Goal: Information Seeking & Learning: Learn about a topic

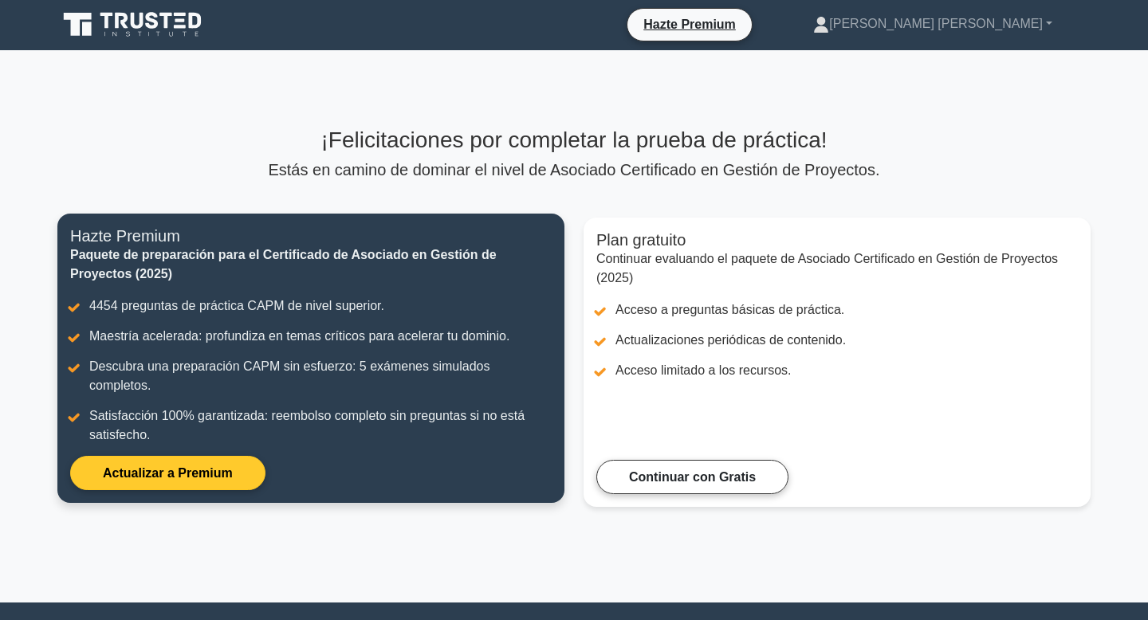
scroll to position [2, 0]
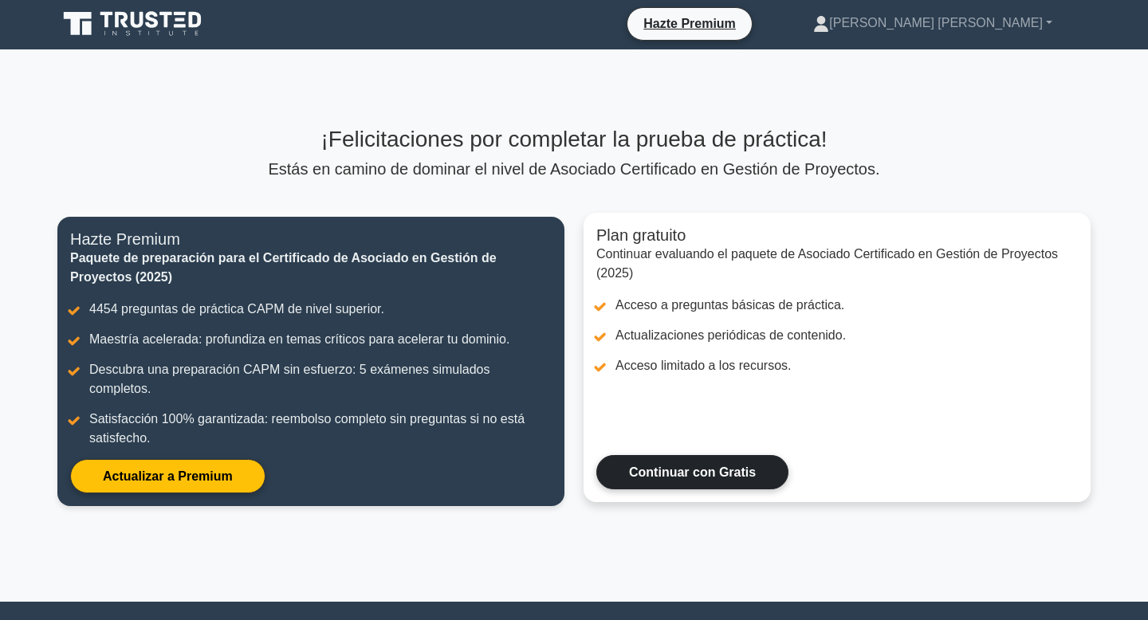
click at [625, 455] on link "Continuar con Gratis" at bounding box center [692, 472] width 192 height 34
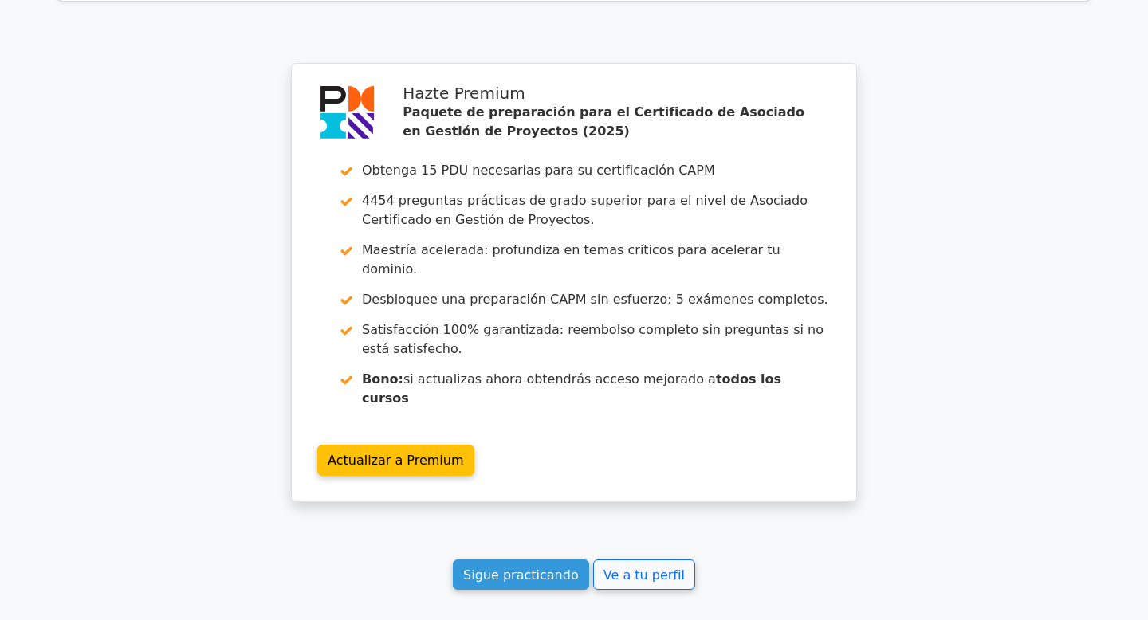
scroll to position [2847, 0]
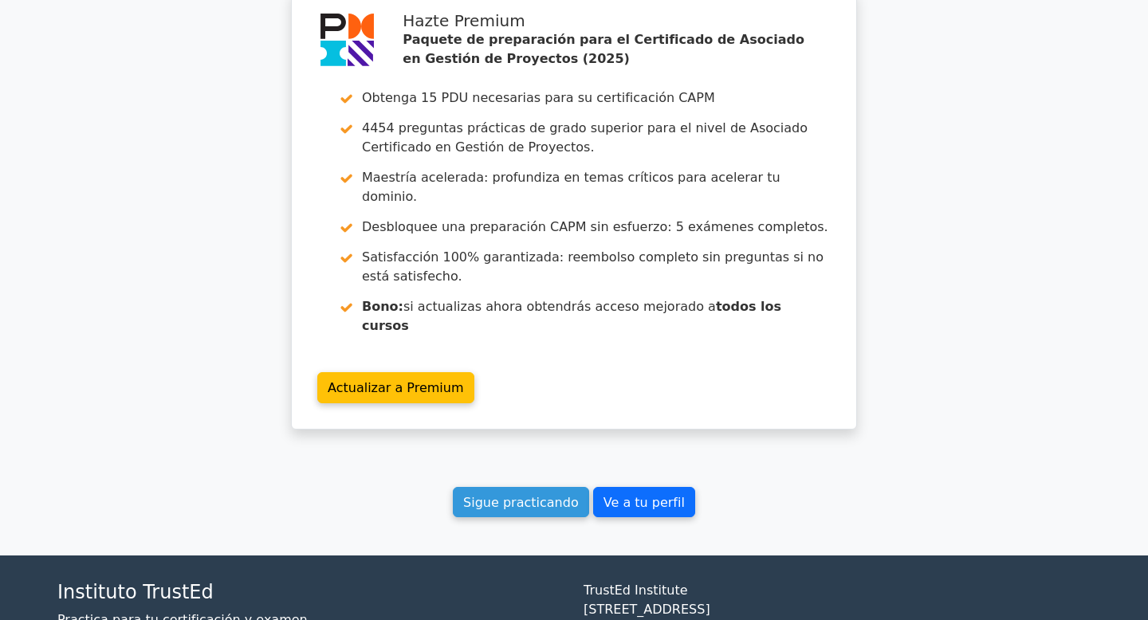
click at [615, 487] on link "Ve a tu perfil" at bounding box center [644, 502] width 102 height 31
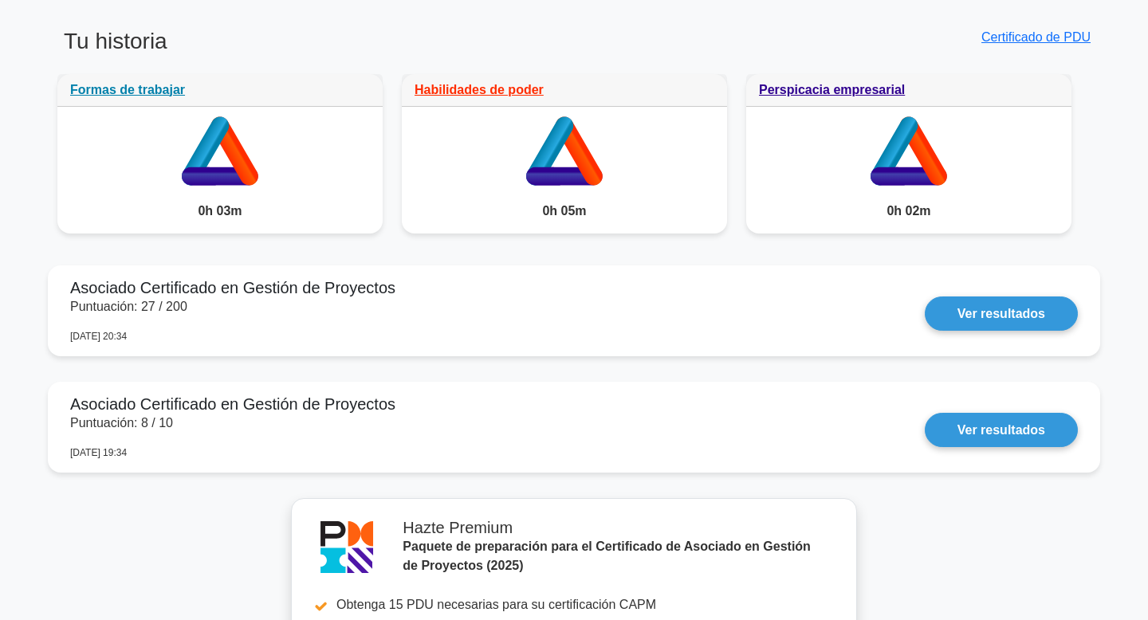
scroll to position [1253, 0]
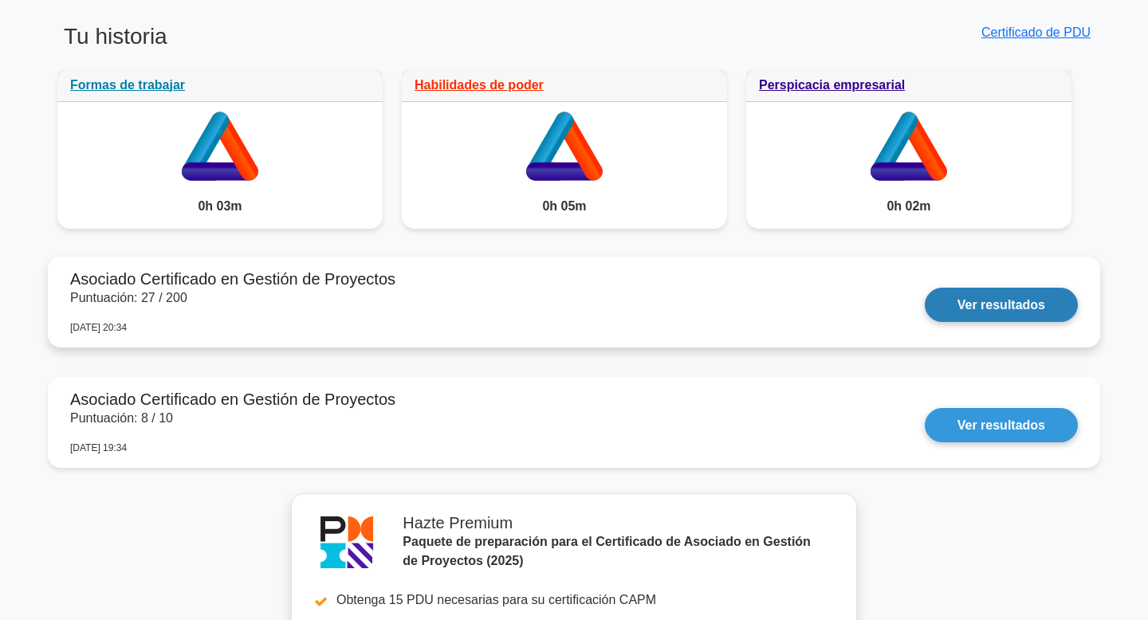
click at [970, 316] on link "Ver resultados" at bounding box center [1001, 305] width 153 height 34
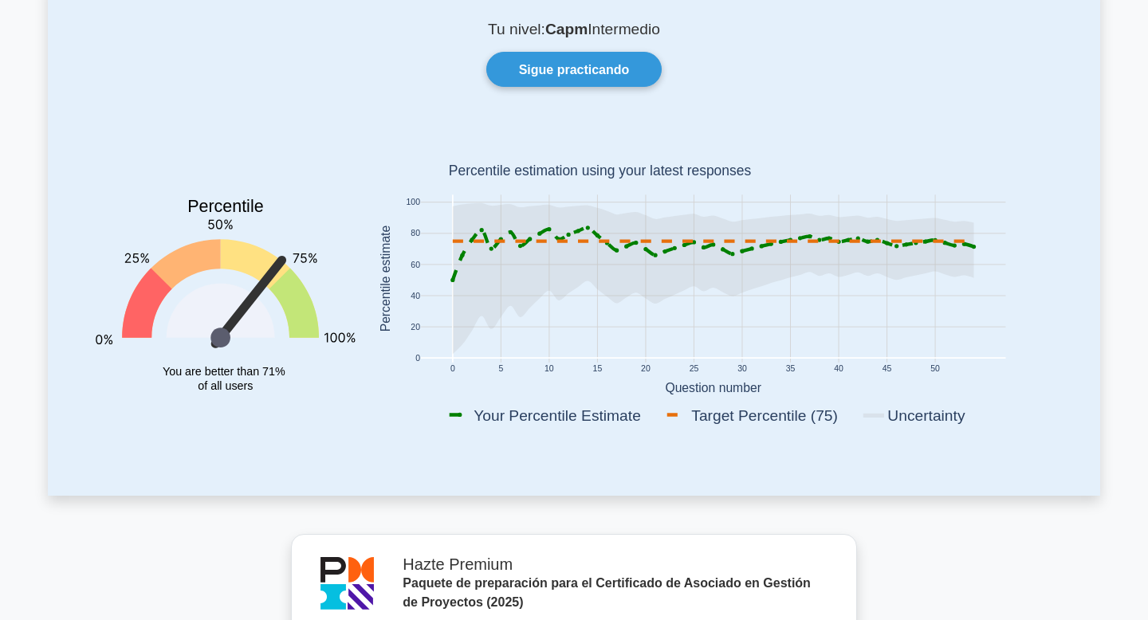
scroll to position [109, 0]
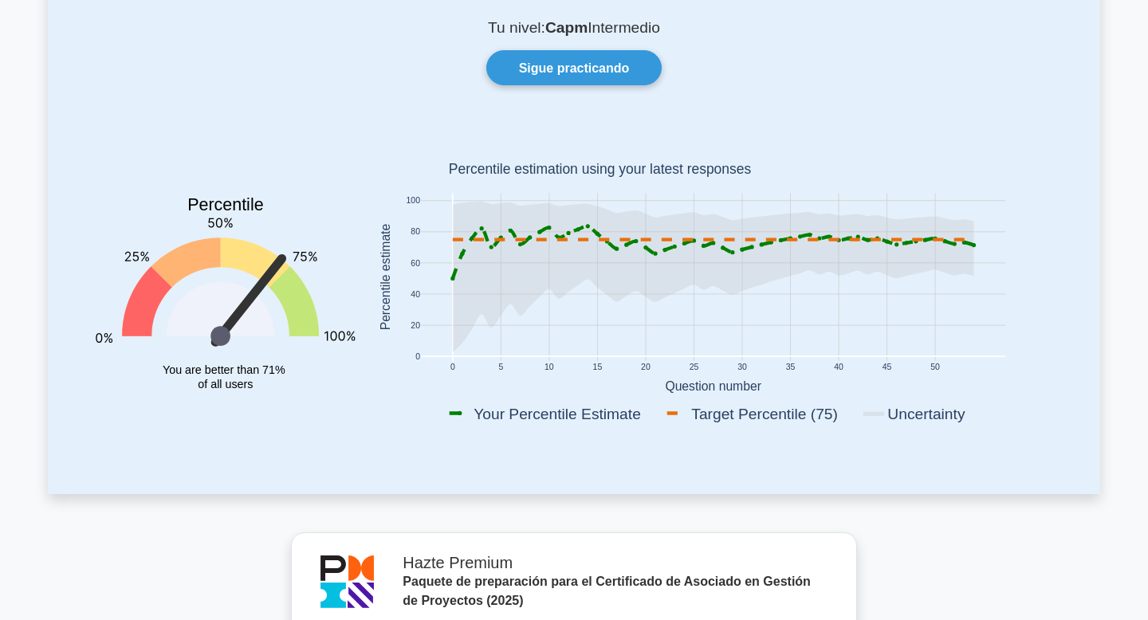
click at [498, 411] on rect at bounding box center [554, 414] width 216 height 22
click at [502, 411] on rect at bounding box center [554, 414] width 216 height 22
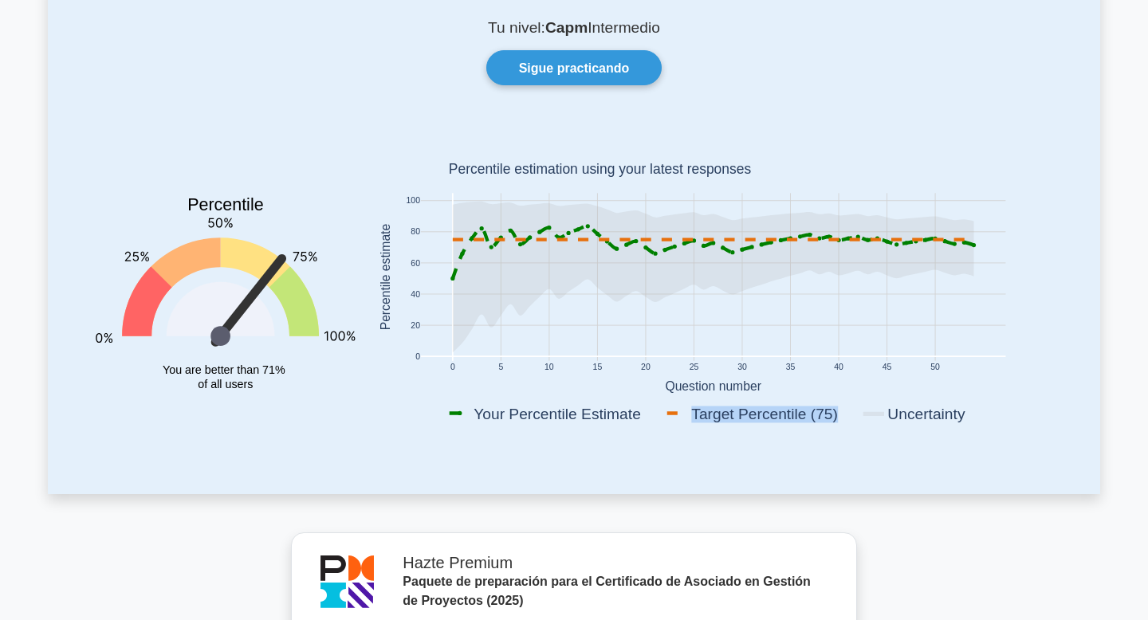
click at [502, 411] on rect at bounding box center [554, 414] width 216 height 22
click at [523, 409] on rect at bounding box center [554, 414] width 216 height 22
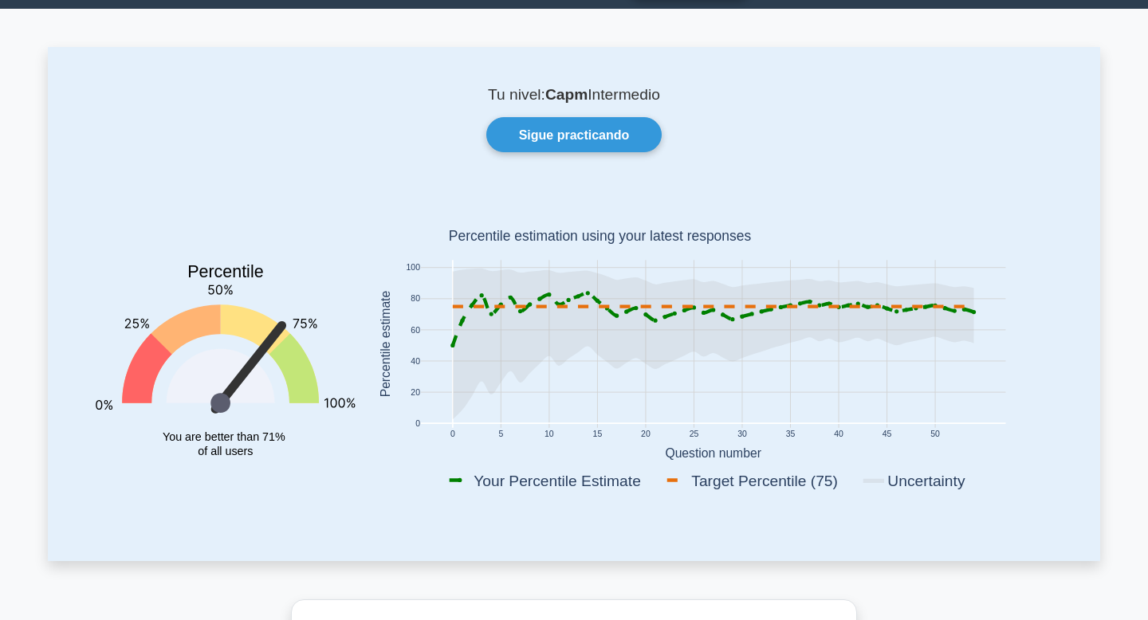
scroll to position [0, 0]
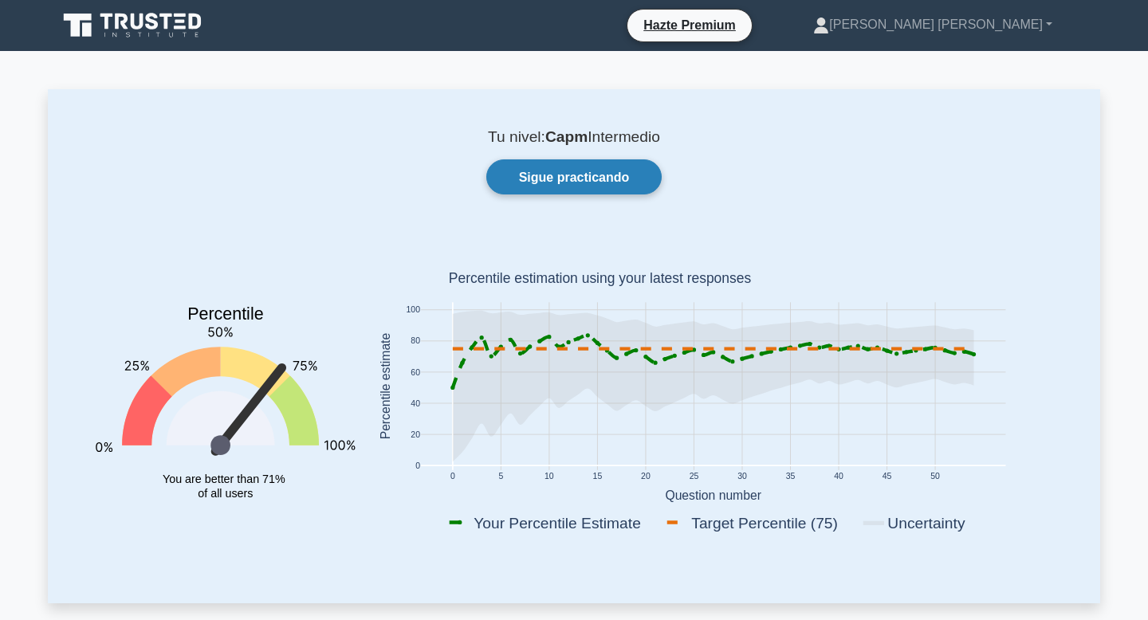
click at [535, 175] on font "Sigue practicando" at bounding box center [574, 178] width 111 height 14
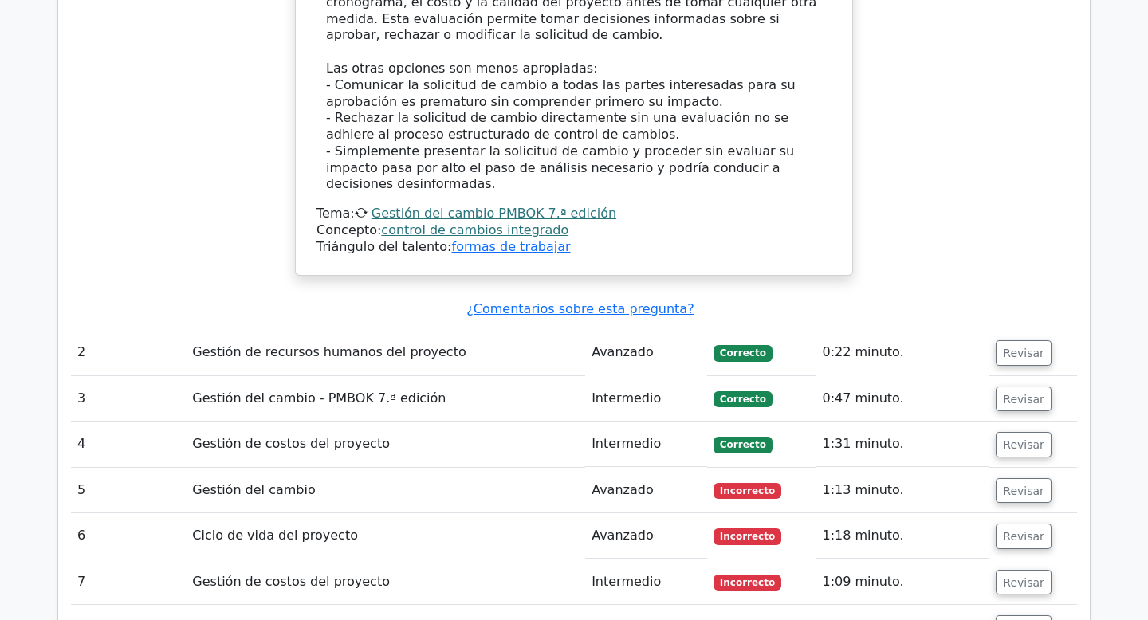
scroll to position [2634, 0]
click at [1015, 484] on font "Revisar" at bounding box center [1023, 490] width 41 height 13
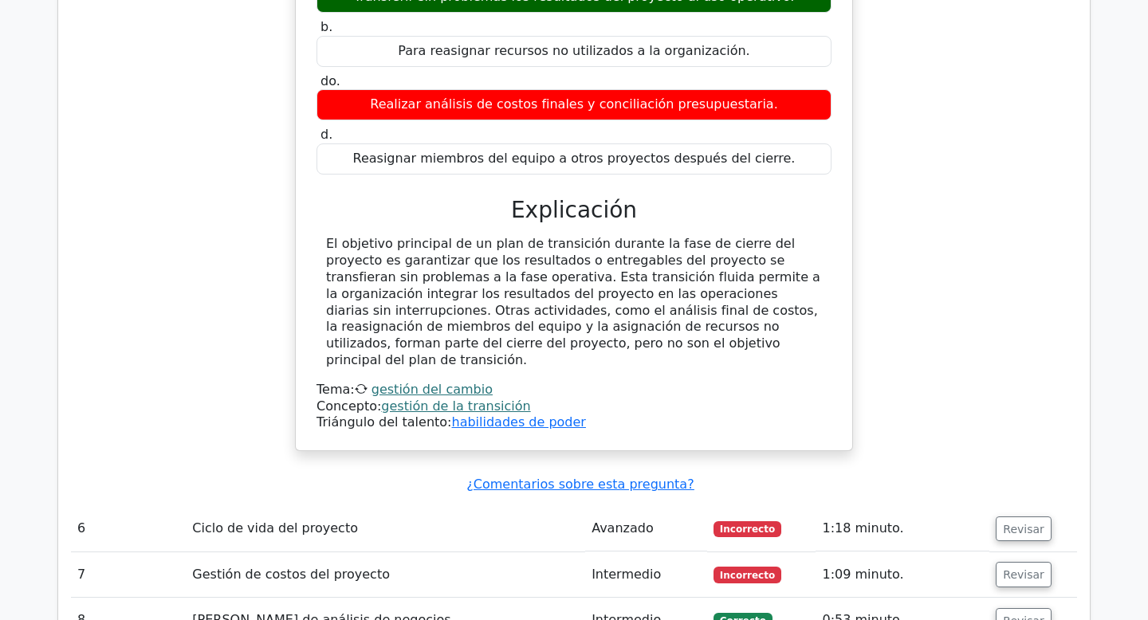
scroll to position [3267, 0]
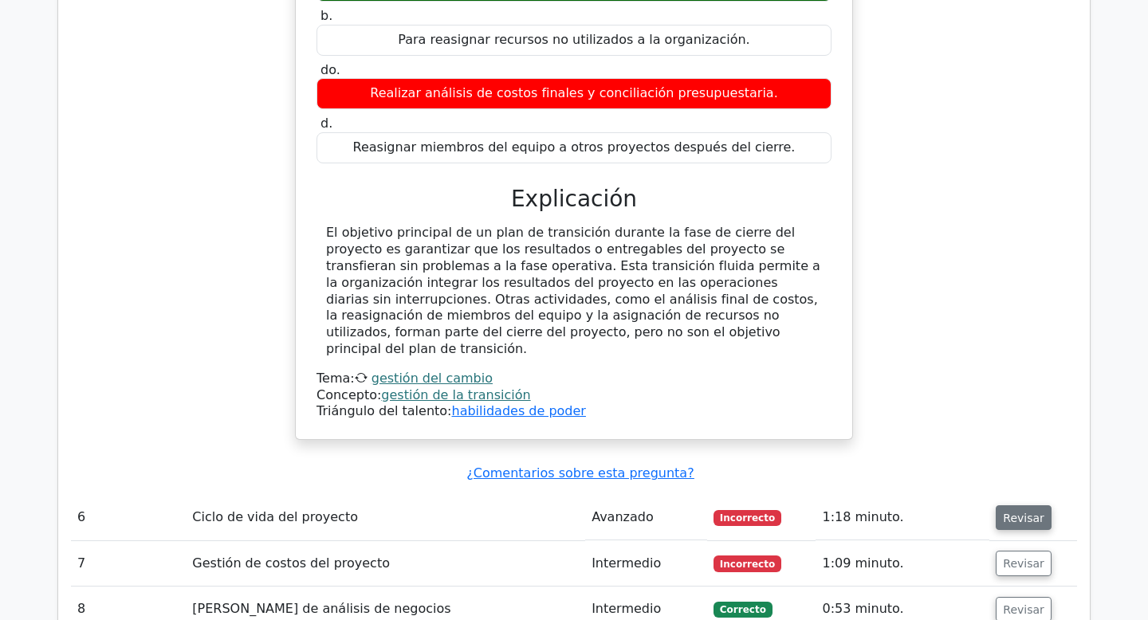
click at [1028, 511] on font "Revisar" at bounding box center [1023, 517] width 41 height 13
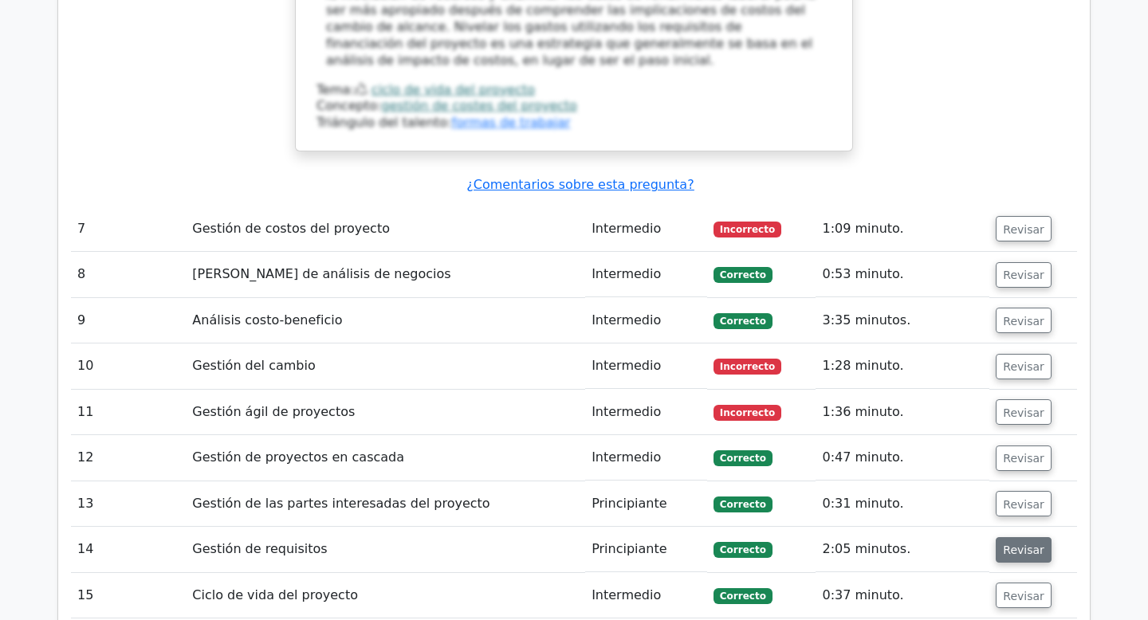
scroll to position [4426, 0]
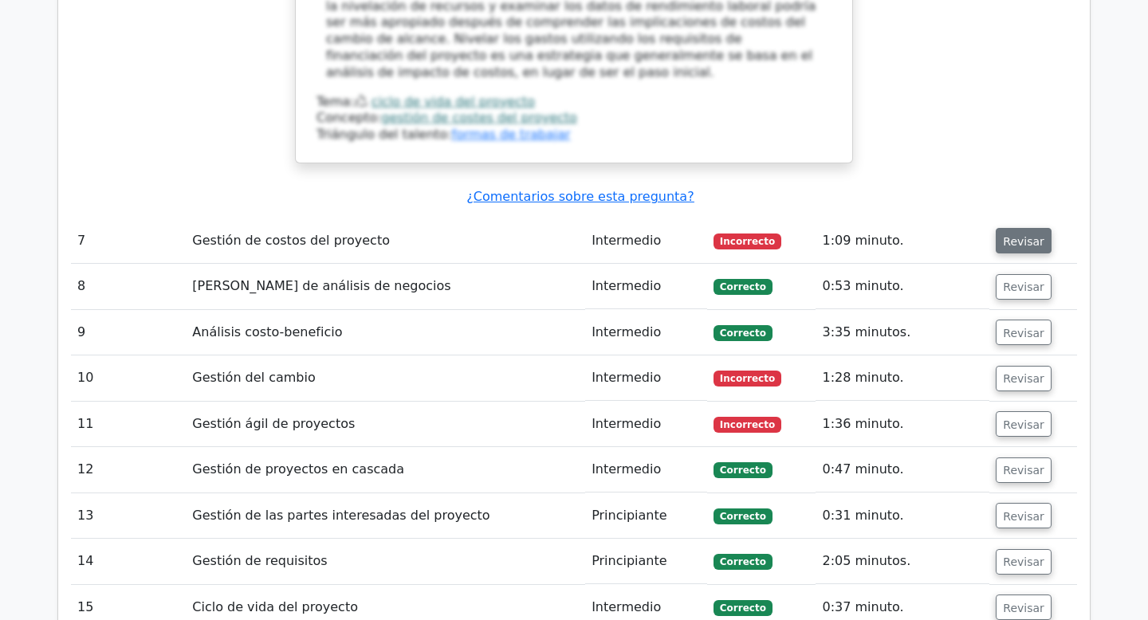
click at [1005, 234] on font "Revisar" at bounding box center [1023, 240] width 41 height 13
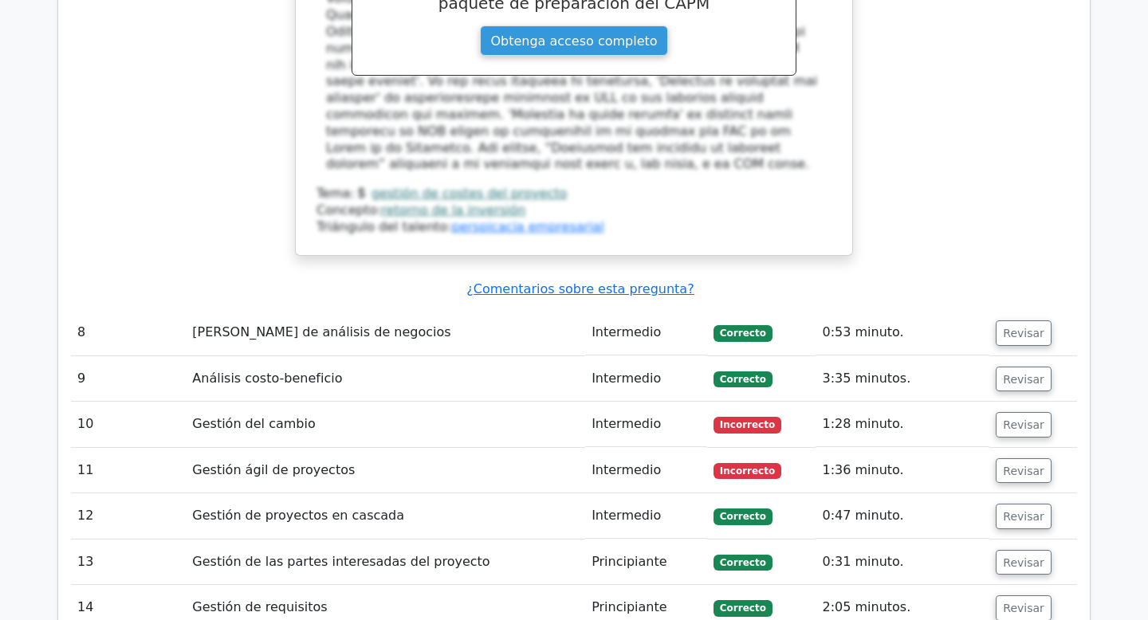
scroll to position [5154, 0]
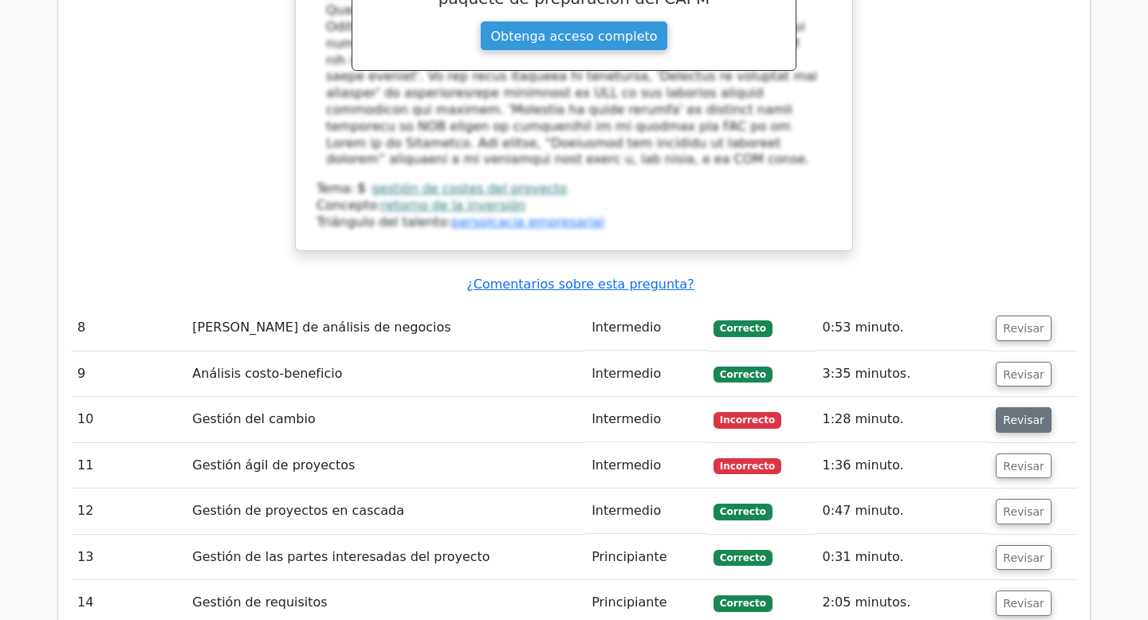
click at [1006, 407] on button "Revisar" at bounding box center [1024, 420] width 56 height 26
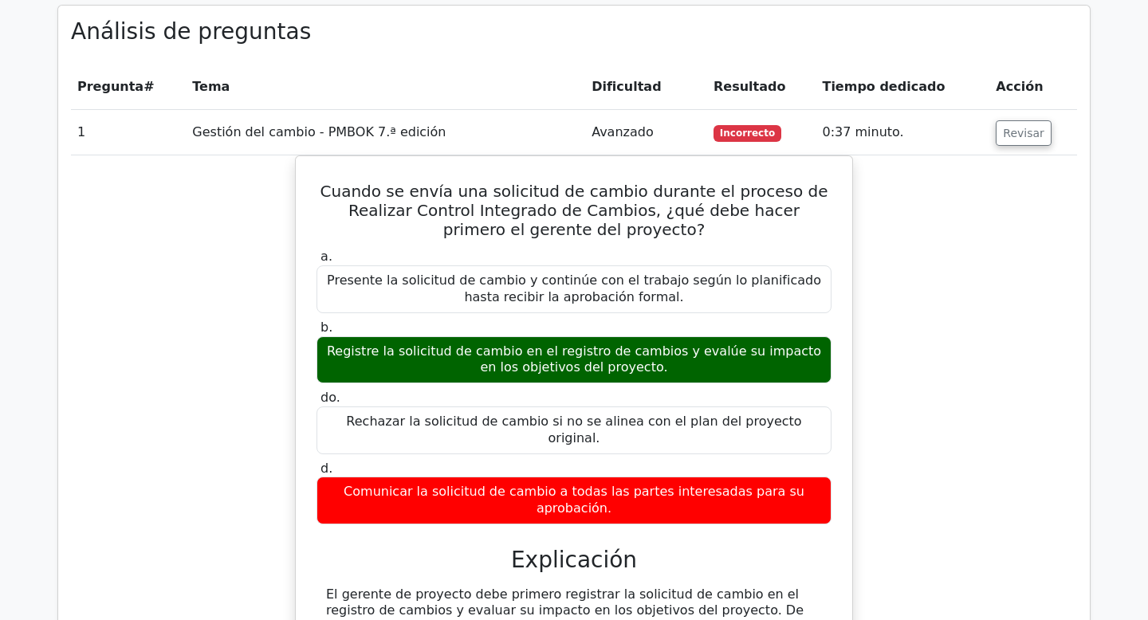
scroll to position [1941, 0]
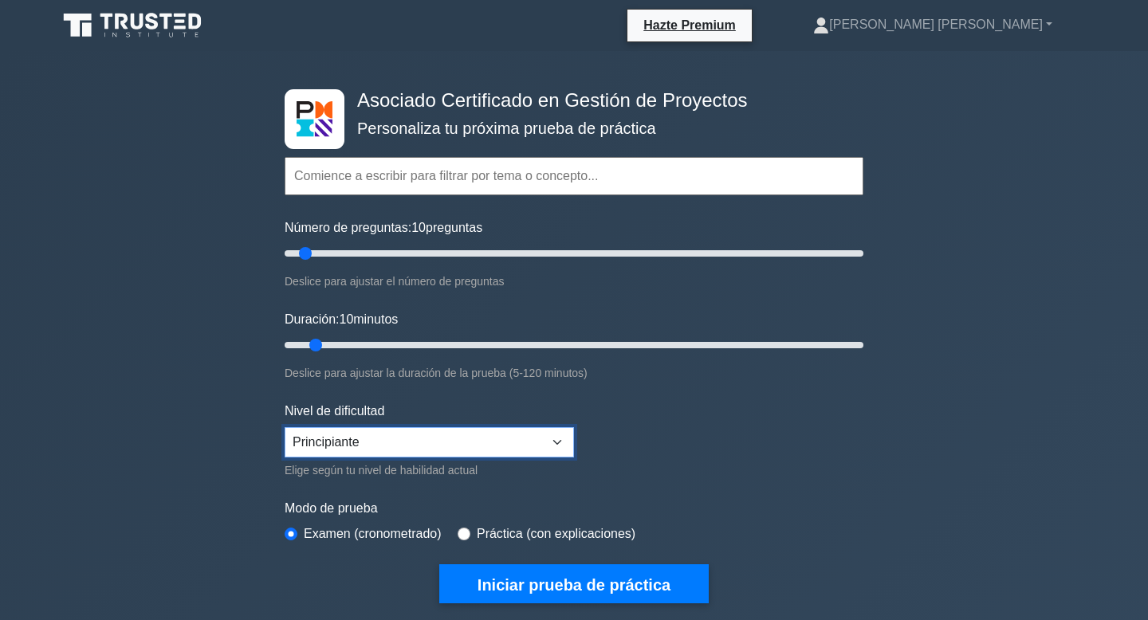
click at [352, 453] on select "Principiante Intermedio Experto" at bounding box center [429, 442] width 289 height 30
click at [285, 427] on select "Principiante Intermedio Experto" at bounding box center [429, 442] width 289 height 30
click at [328, 340] on input "Duración: 10 minutos" at bounding box center [574, 345] width 579 height 19
type input "15"
click at [331, 344] on input "Duración: 15 minutos" at bounding box center [574, 345] width 579 height 19
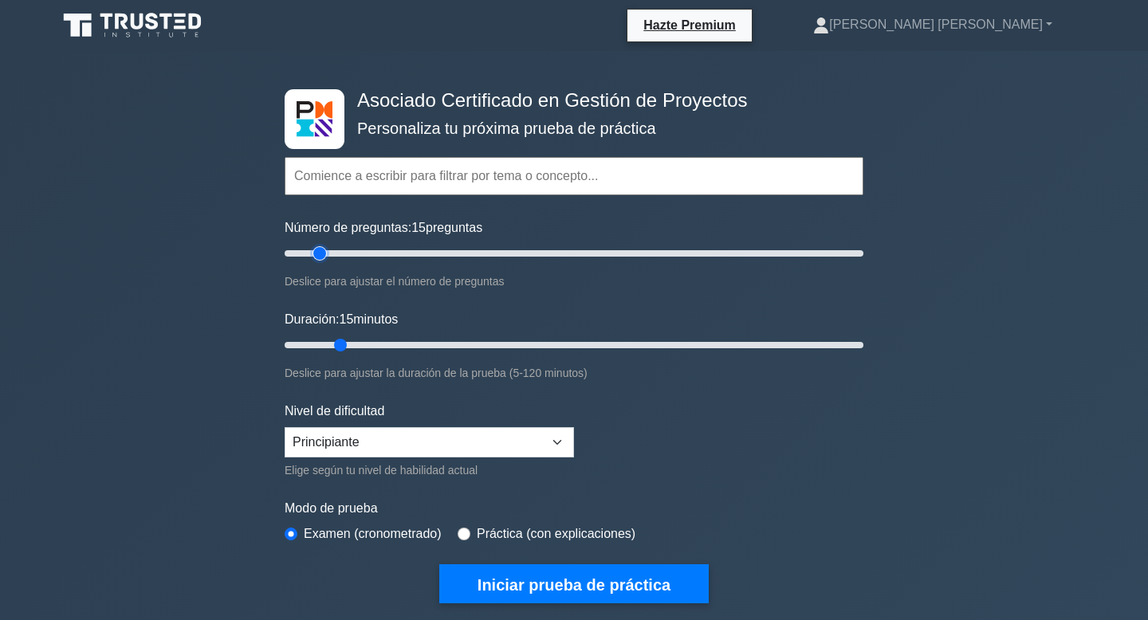
type input "15"
click at [327, 256] on input "Número de preguntas: 15 preguntas" at bounding box center [574, 253] width 579 height 19
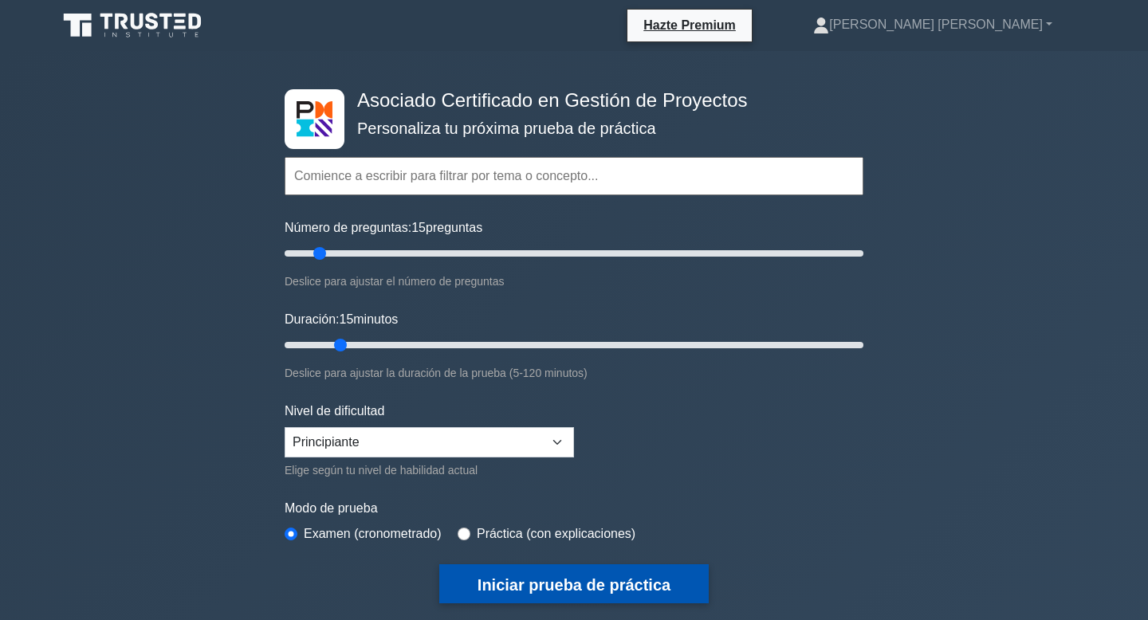
click at [489, 584] on font "Iniciar prueba de práctica" at bounding box center [574, 585] width 193 height 18
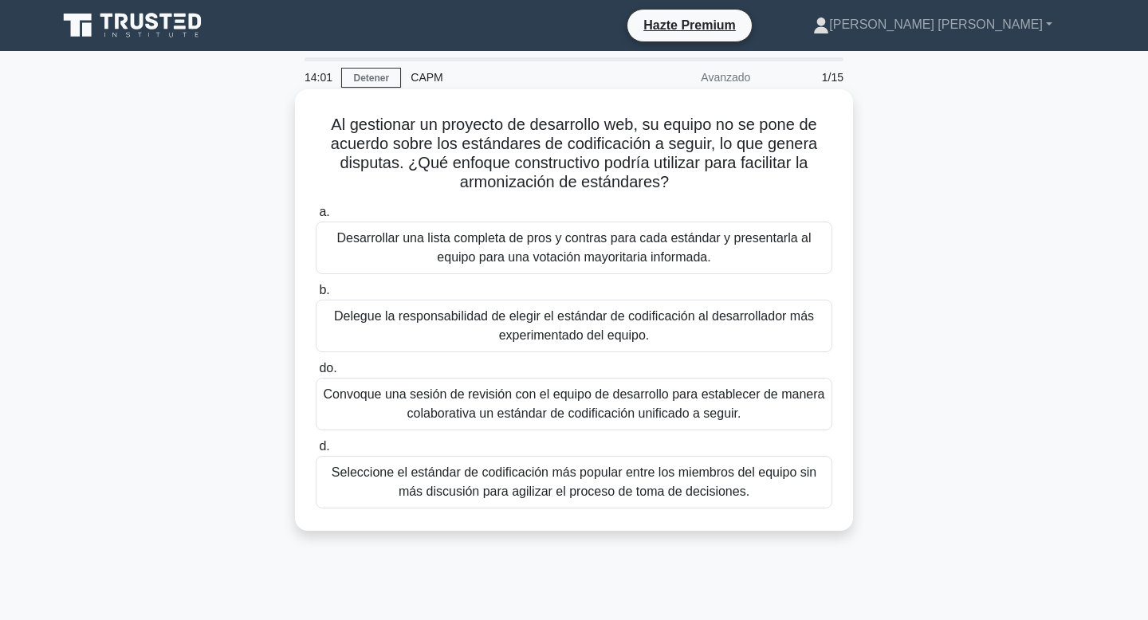
click at [427, 230] on font "Desarrollar una lista completa de pros y contras para cada estándar y presentar…" at bounding box center [574, 248] width 502 height 38
click at [316, 218] on input "a. Desarrollar una lista completa de pros y contras para cada estándar y presen…" at bounding box center [316, 212] width 0 height 10
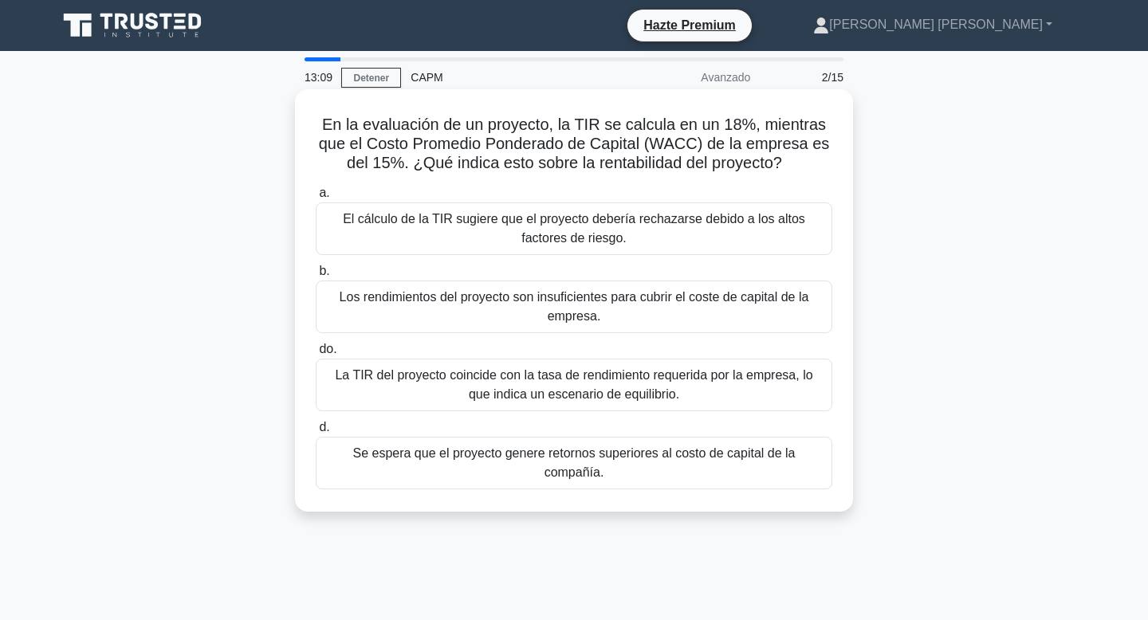
click at [416, 307] on font "Los rendimientos del proyecto son insuficientes para cubrir el coste de capital…" at bounding box center [574, 307] width 502 height 38
click at [316, 277] on input "b. Los rendimientos del proyecto son insuficientes para cubrir el coste de capi…" at bounding box center [316, 271] width 0 height 10
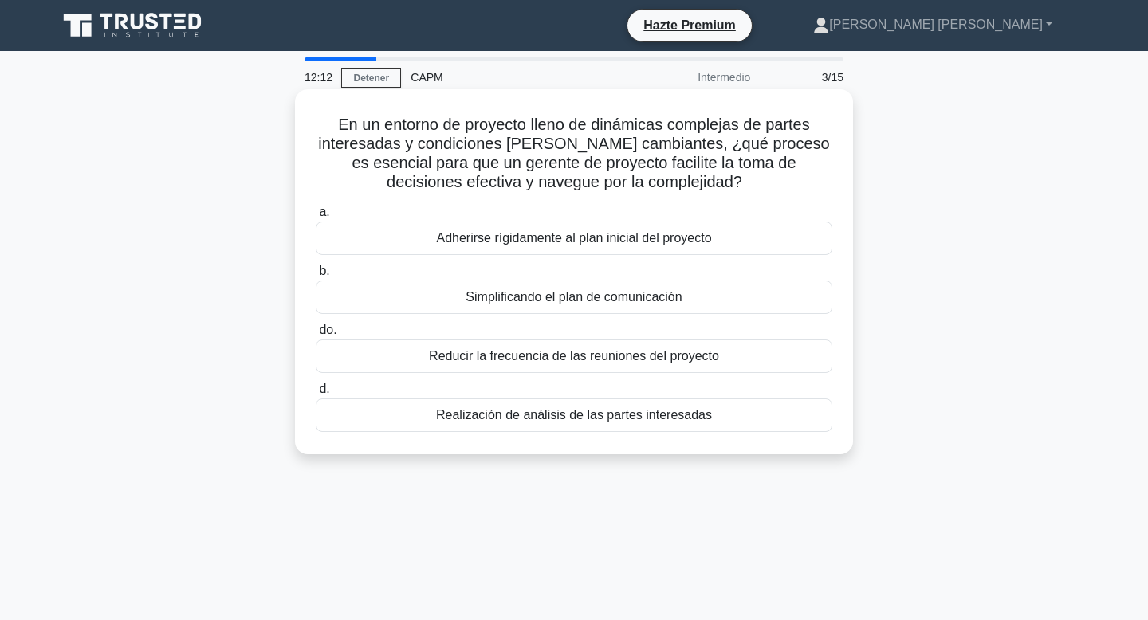
click at [474, 301] on font "Simplificando el plan de comunicación" at bounding box center [574, 297] width 216 height 14
click at [316, 277] on input "b. Simplificando el plan de comunicación" at bounding box center [316, 271] width 0 height 10
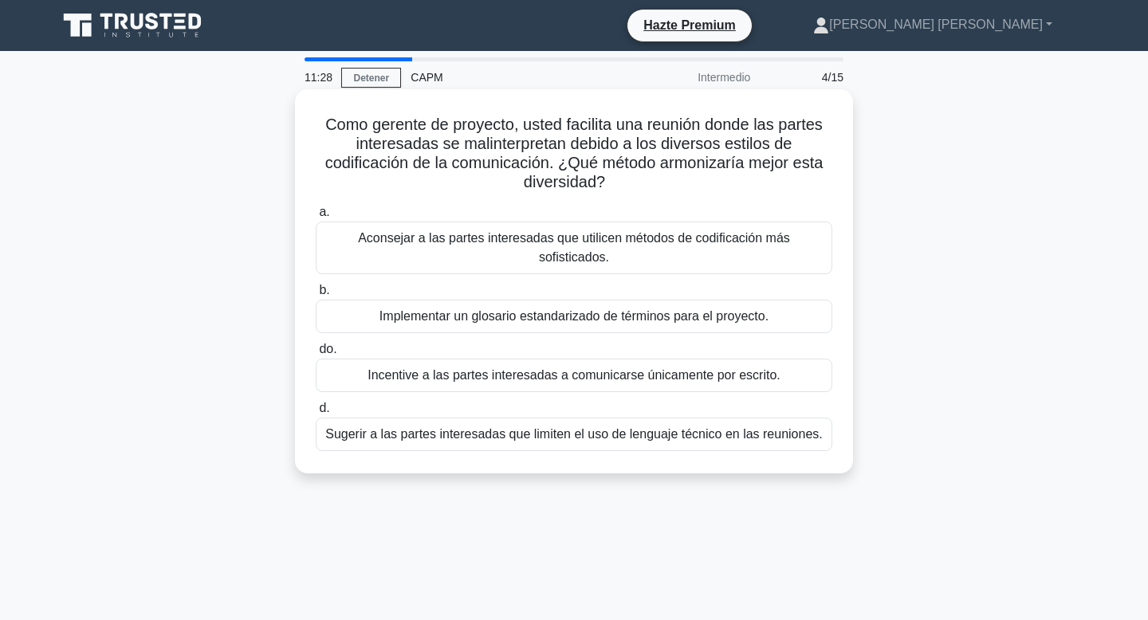
click at [487, 309] on font "Implementar un glosario estandarizado de términos para el proyecto." at bounding box center [574, 316] width 389 height 14
click at [316, 285] on input "b. Implementar un glosario estandarizado de términos para el proyecto." at bounding box center [316, 290] width 0 height 10
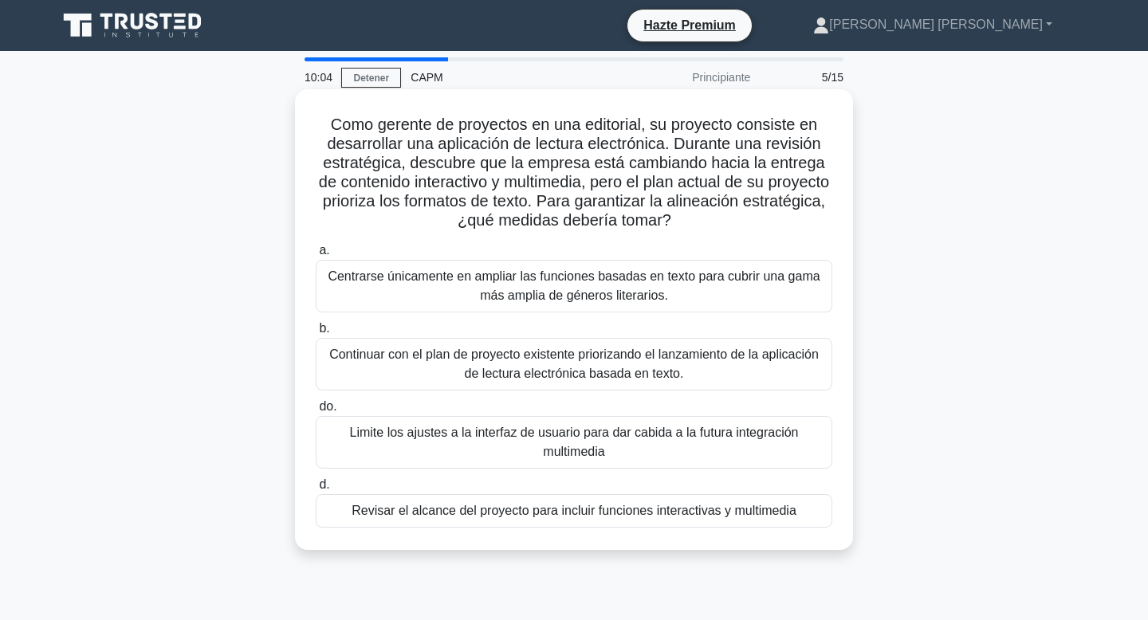
click at [446, 511] on font "Revisar el alcance del proyecto para incluir funciones interactivas y multimedia" at bounding box center [574, 511] width 445 height 14
click at [316, 490] on input "d. Revisar el alcance del proyecto para incluir funciones interactivas y multim…" at bounding box center [316, 485] width 0 height 10
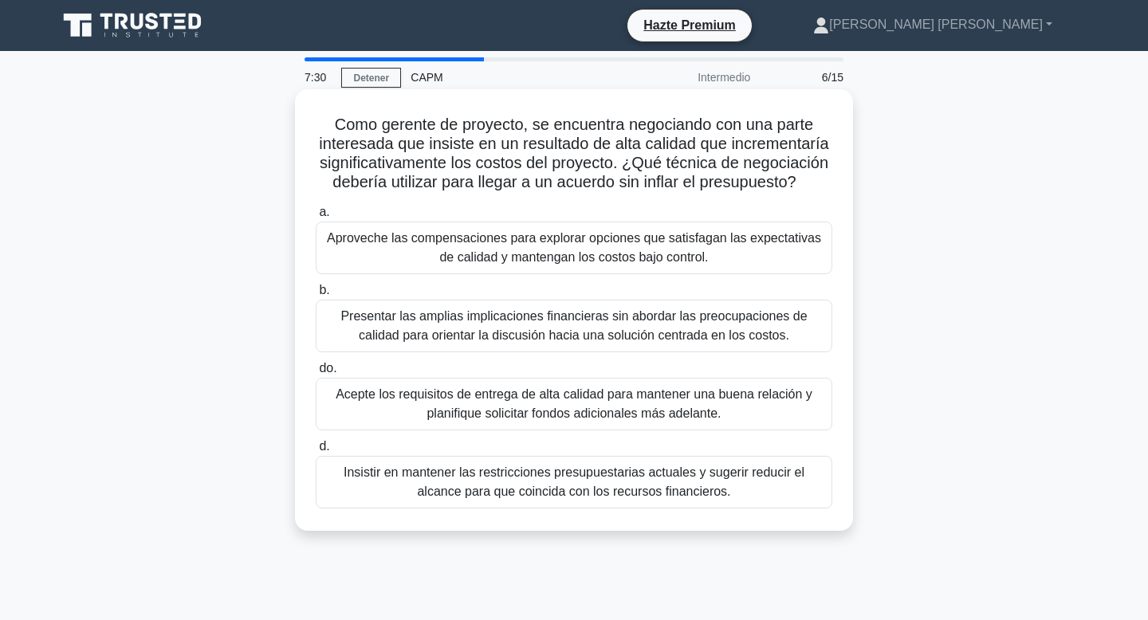
click at [378, 240] on font "Aproveche las compensaciones para explorar opciones que satisfagan las expectat…" at bounding box center [574, 247] width 494 height 33
click at [316, 218] on input "a. Aproveche las compensaciones para explorar opciones que satisfagan las expec…" at bounding box center [316, 212] width 0 height 10
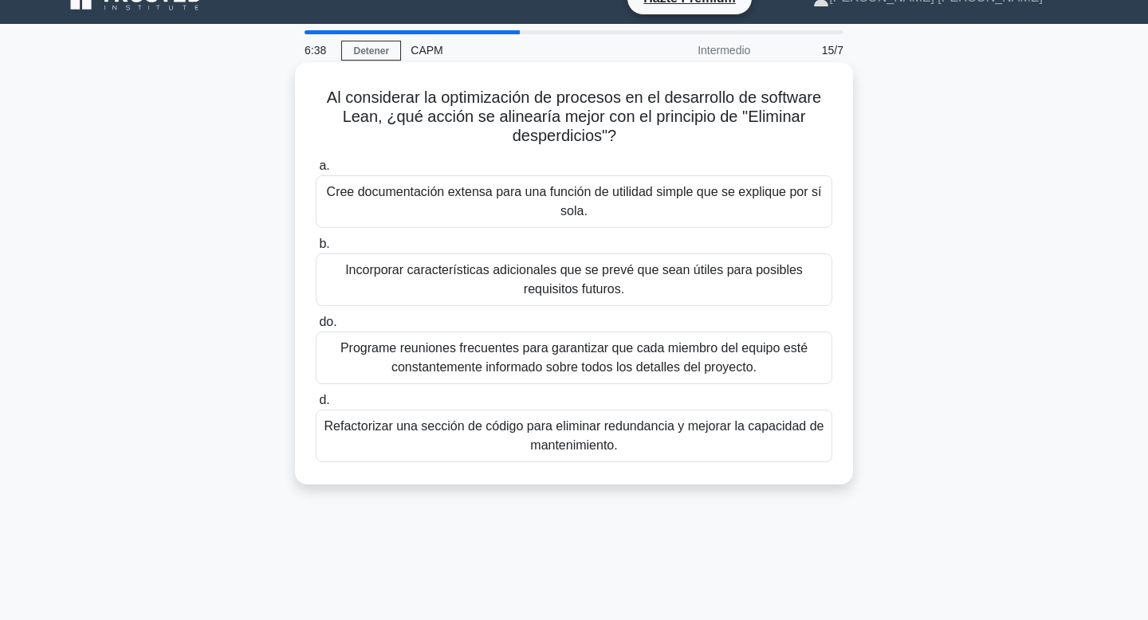
scroll to position [28, 0]
click at [506, 411] on div "Refactorizar una sección de código para eliminar redundancia y mejorar la capac…" at bounding box center [574, 435] width 517 height 53
click at [316, 405] on input "d. Refactorizar una sección de código para eliminar redundancia y mejorar la ca…" at bounding box center [316, 400] width 0 height 10
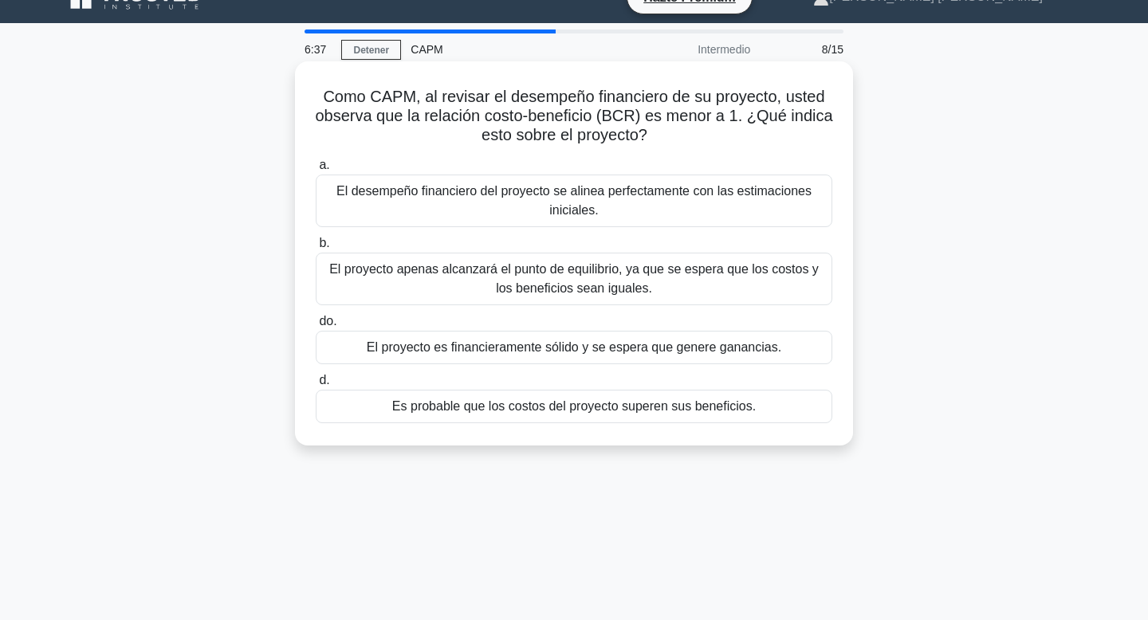
scroll to position [0, 0]
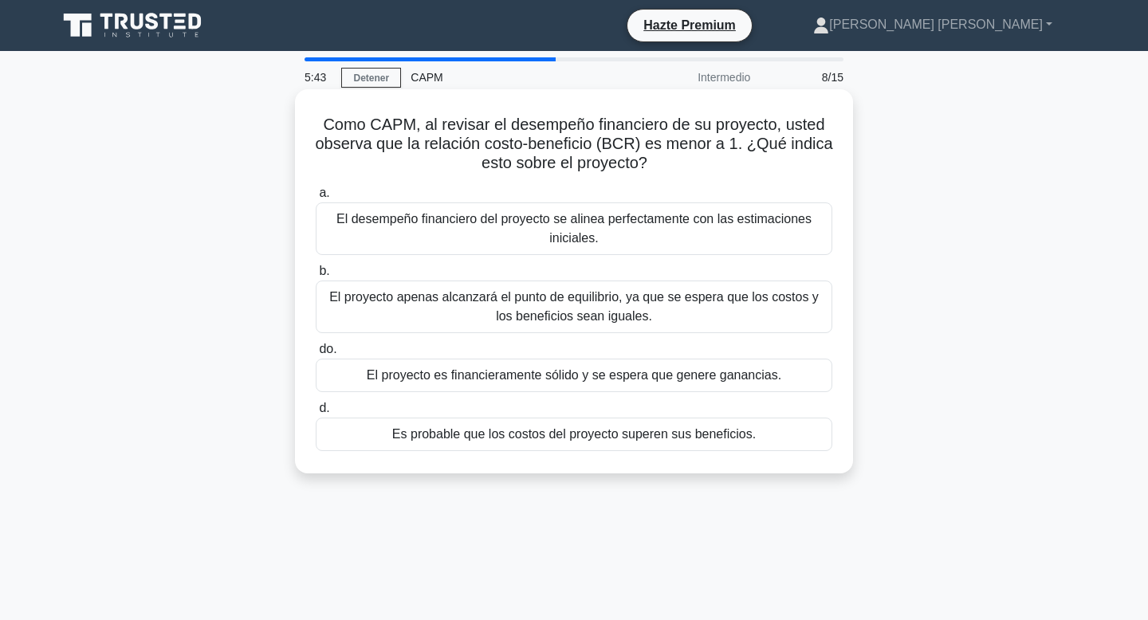
click at [550, 301] on font "El proyecto apenas alcanzará el punto de equilibrio, ya que se espera que los c…" at bounding box center [574, 306] width 490 height 33
click at [316, 277] on input "b. El proyecto apenas alcanzará el punto de equilibrio, ya que se espera que lo…" at bounding box center [316, 271] width 0 height 10
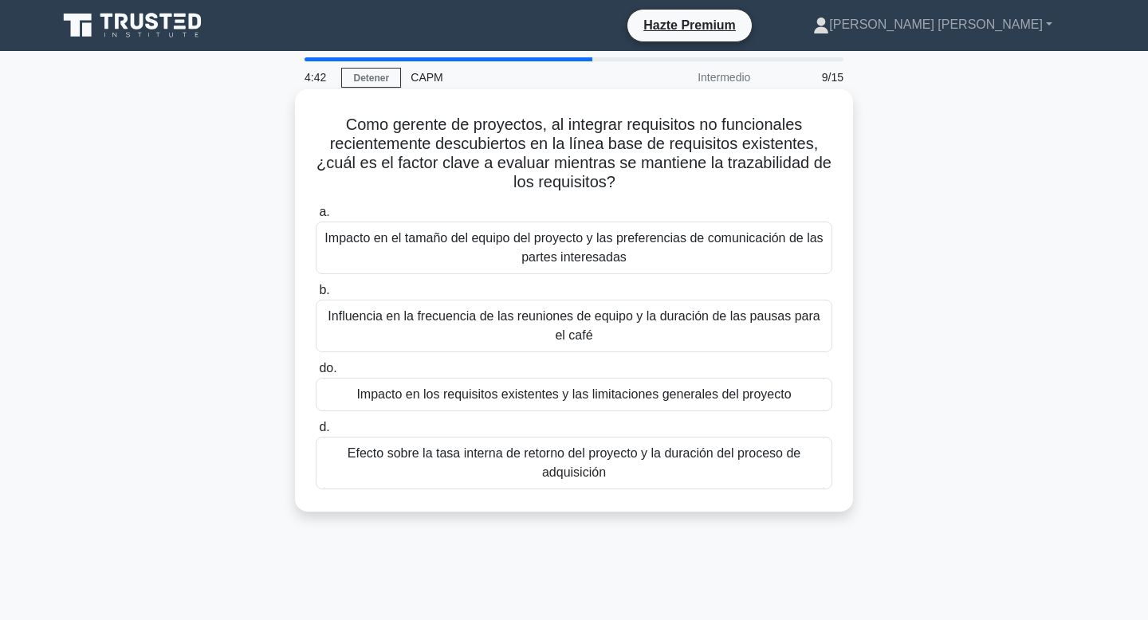
click at [564, 474] on font "Efecto sobre la tasa interna de retorno del proyecto y la duración del proceso …" at bounding box center [574, 463] width 453 height 33
click at [316, 433] on input "d. Efecto sobre la tasa interna de retorno del proyecto y la duración del proce…" at bounding box center [316, 428] width 0 height 10
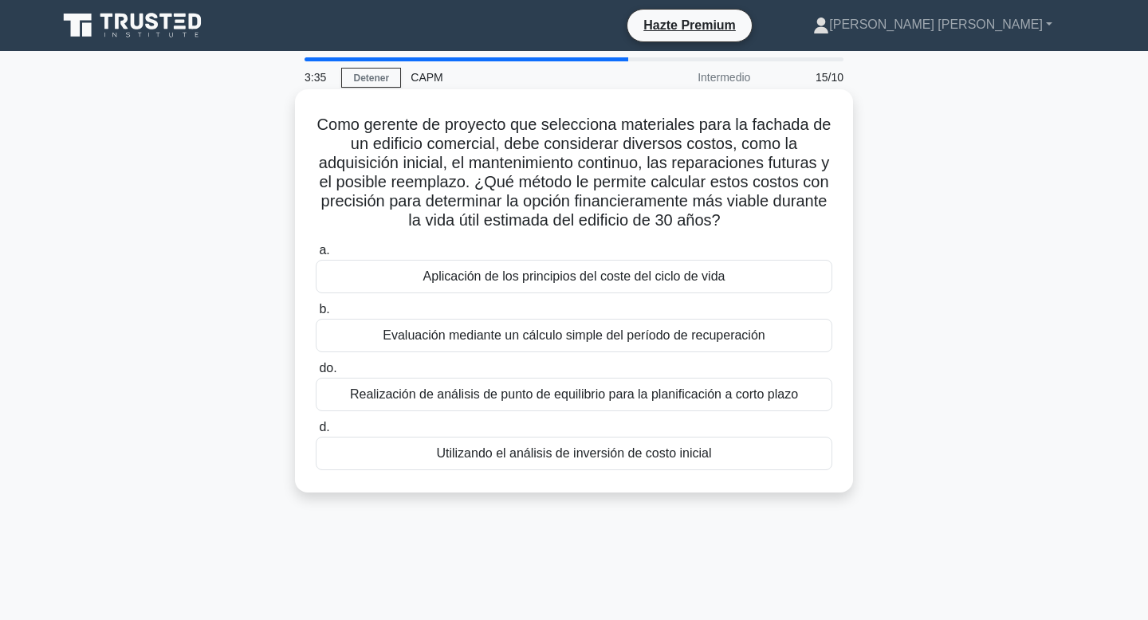
click at [452, 450] on font "Utilizando el análisis de inversión de costo inicial" at bounding box center [573, 454] width 275 height 14
click at [316, 433] on input "d. Utilizando el análisis de inversión de costo inicial" at bounding box center [316, 428] width 0 height 10
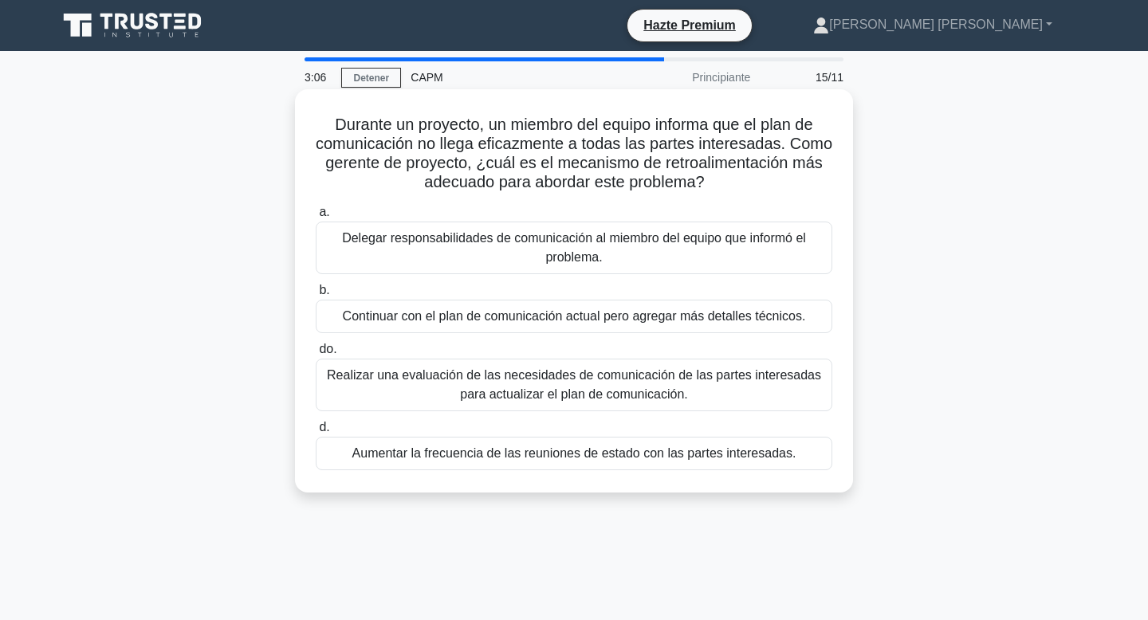
click at [452, 449] on font "Aumentar la frecuencia de las reuniones de estado con las partes interesadas." at bounding box center [574, 454] width 444 height 14
click at [316, 433] on input "d. Aumentar la frecuencia de las reuniones de estado con las partes interesadas." at bounding box center [316, 428] width 0 height 10
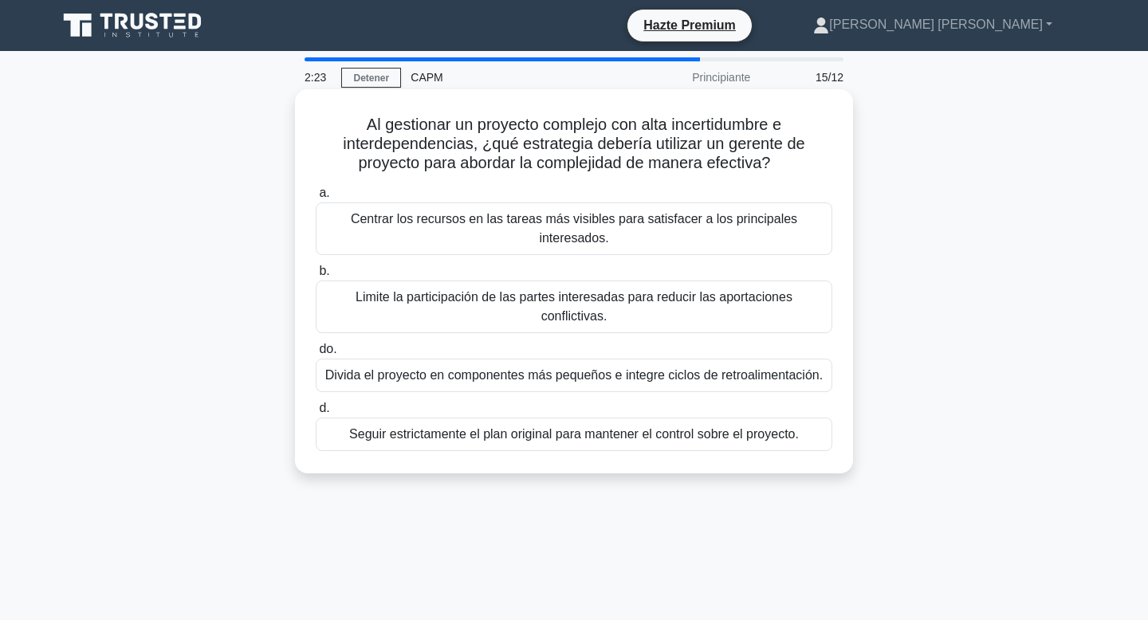
click at [443, 368] on font "Divida el proyecto en componentes más pequeños e integre ciclos de retroaliment…" at bounding box center [574, 375] width 498 height 14
click at [316, 355] on input "do. Divida el proyecto en componentes más pequeños e integre ciclos de retroali…" at bounding box center [316, 349] width 0 height 10
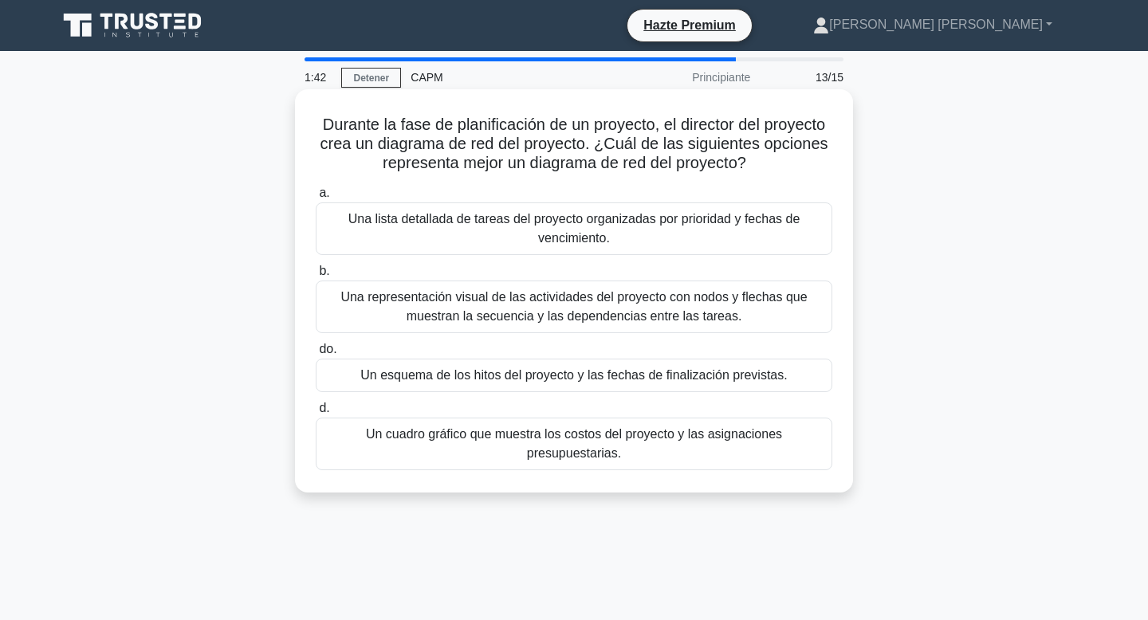
click at [494, 441] on font "Un cuadro gráfico que muestra los costos del proyecto y las asignaciones presup…" at bounding box center [574, 443] width 416 height 33
click at [316, 414] on input "d. Un cuadro gráfico que muestra los costos del proyecto y las asignaciones pre…" at bounding box center [316, 408] width 0 height 10
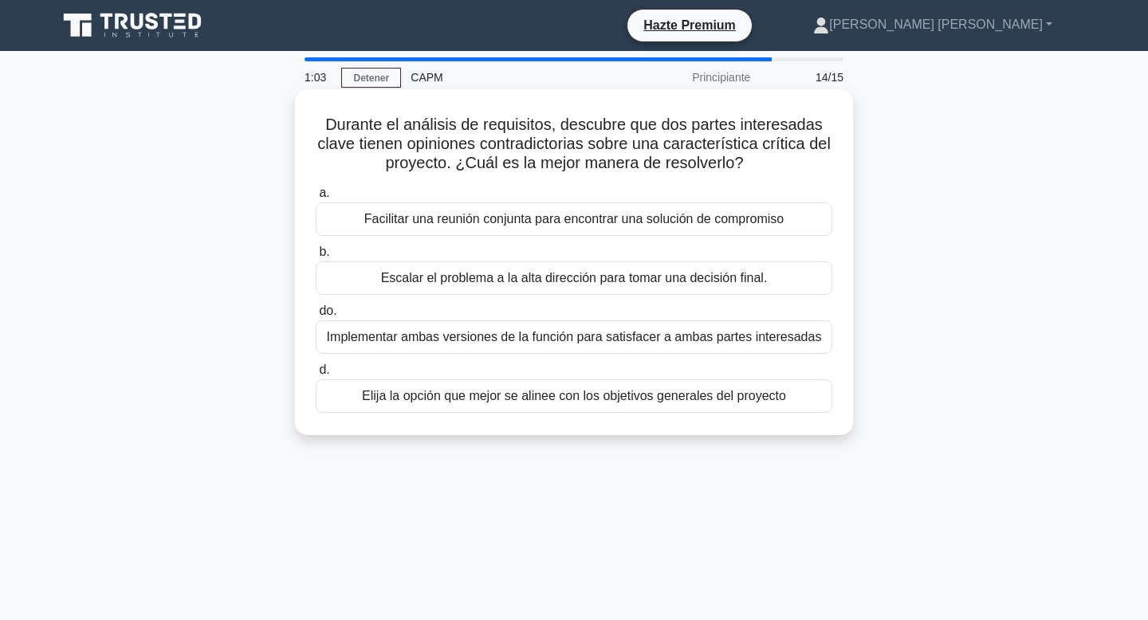
click at [463, 228] on font "Facilitar una reunión conjunta para encontrar una solución de compromiso" at bounding box center [574, 219] width 420 height 19
click at [316, 199] on input "a. Facilitar una reunión conjunta para encontrar una solución de compromiso" at bounding box center [316, 193] width 0 height 10
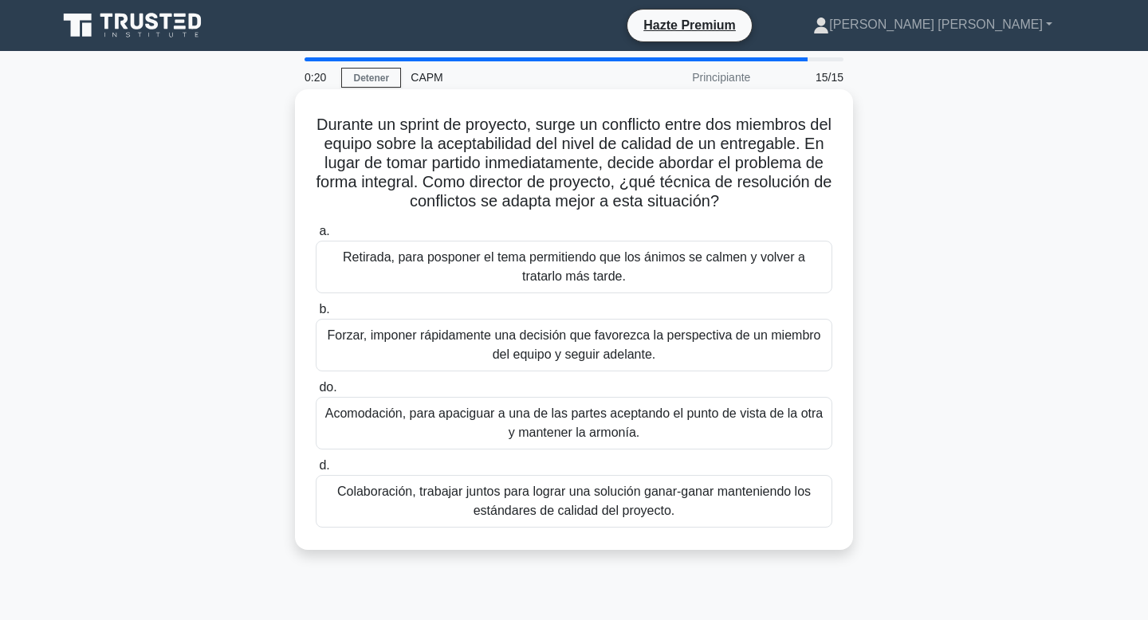
click at [352, 491] on font "Colaboración, trabajar juntos para lograr una solución ganar-ganar manteniendo …" at bounding box center [574, 501] width 474 height 33
click at [316, 471] on input "d. Colaboración, trabajar juntos para lograr una solución ganar-ganar mantenien…" at bounding box center [316, 466] width 0 height 10
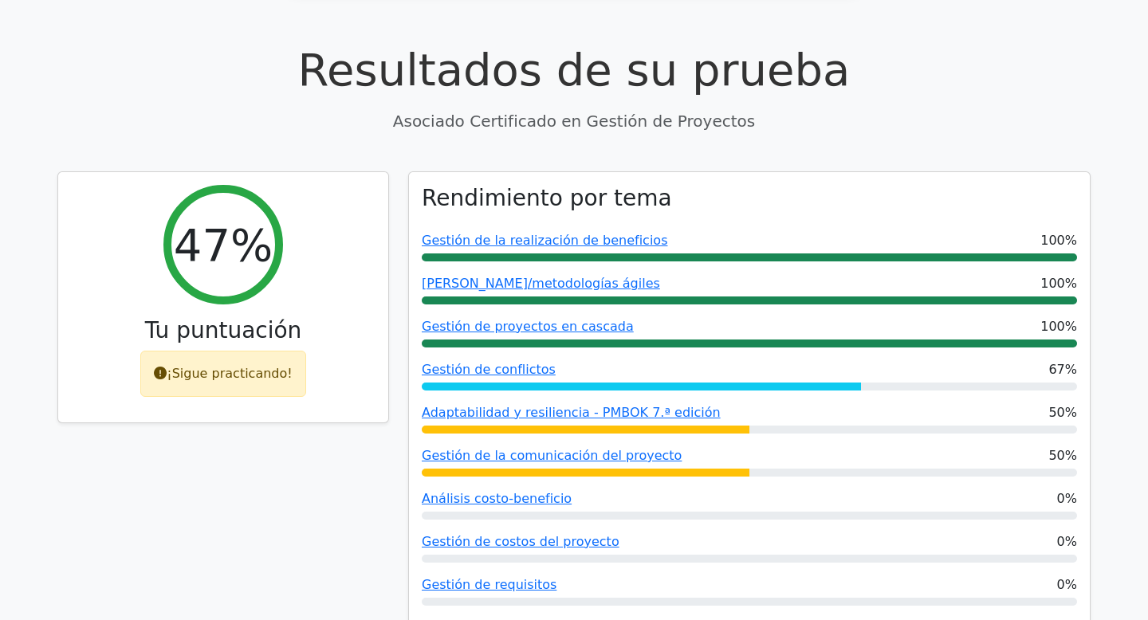
scroll to position [520, 0]
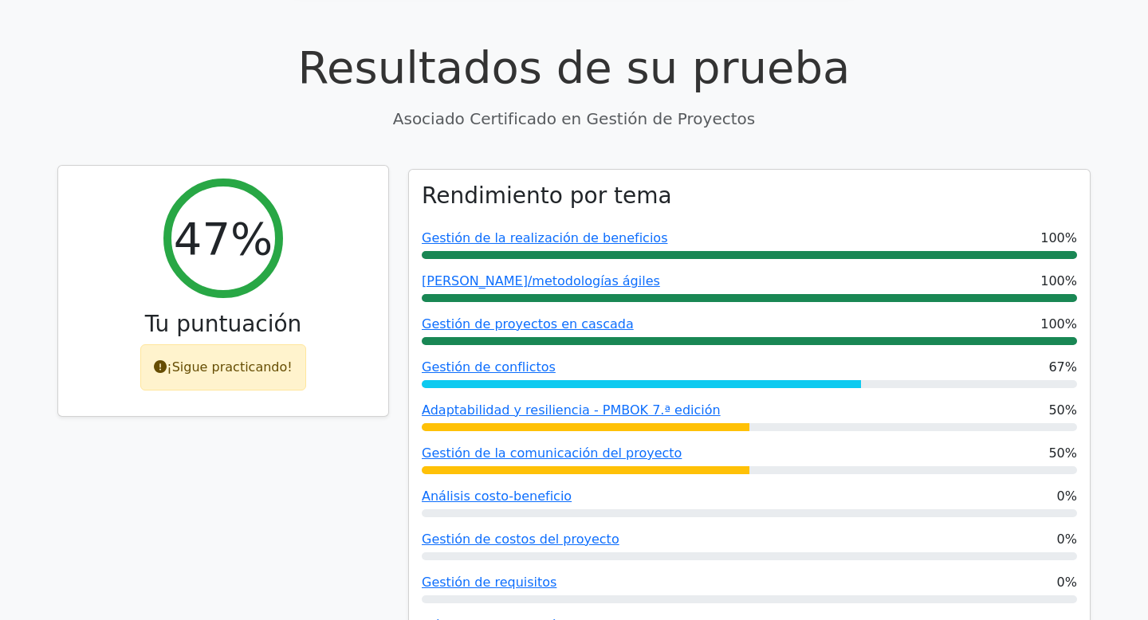
drag, startPoint x: 337, startPoint y: 530, endPoint x: 353, endPoint y: 380, distance: 151.5
click at [353, 383] on div "47% Tu puntuación ¡Sigue practicando!" at bounding box center [223, 430] width 351 height 523
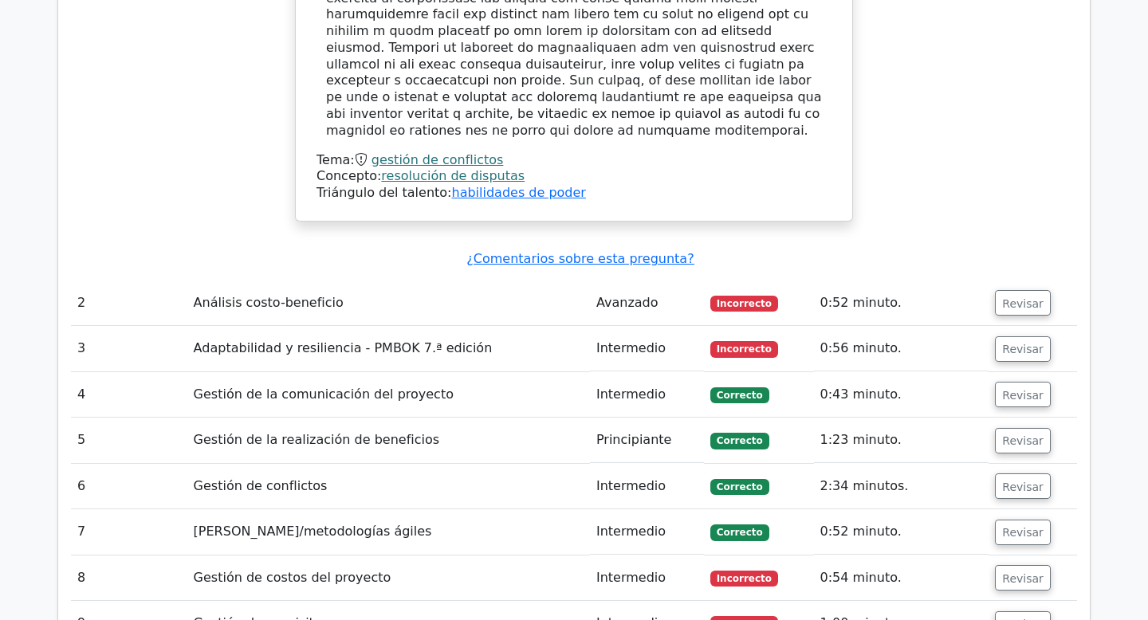
scroll to position [2189, 0]
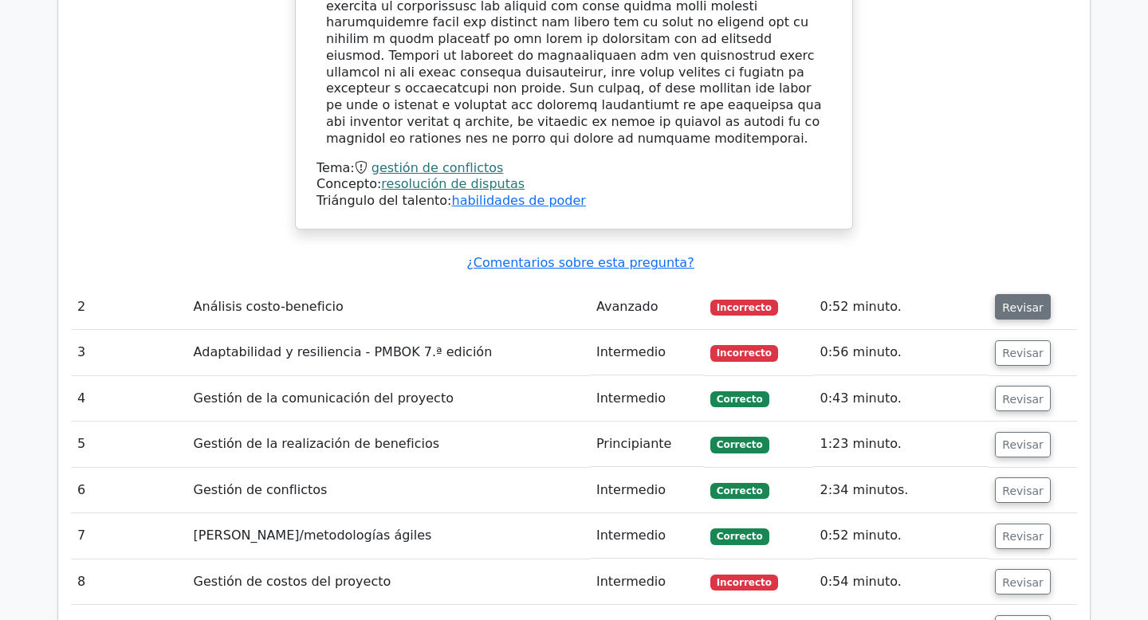
click at [995, 294] on button "Revisar" at bounding box center [1023, 307] width 56 height 26
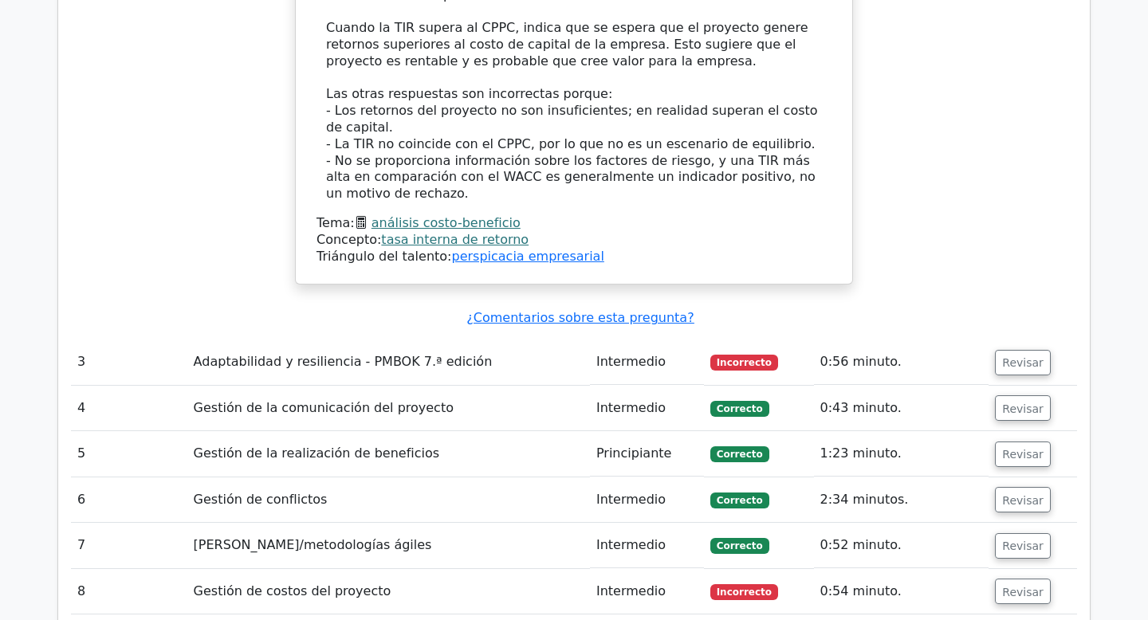
scroll to position [3218, 0]
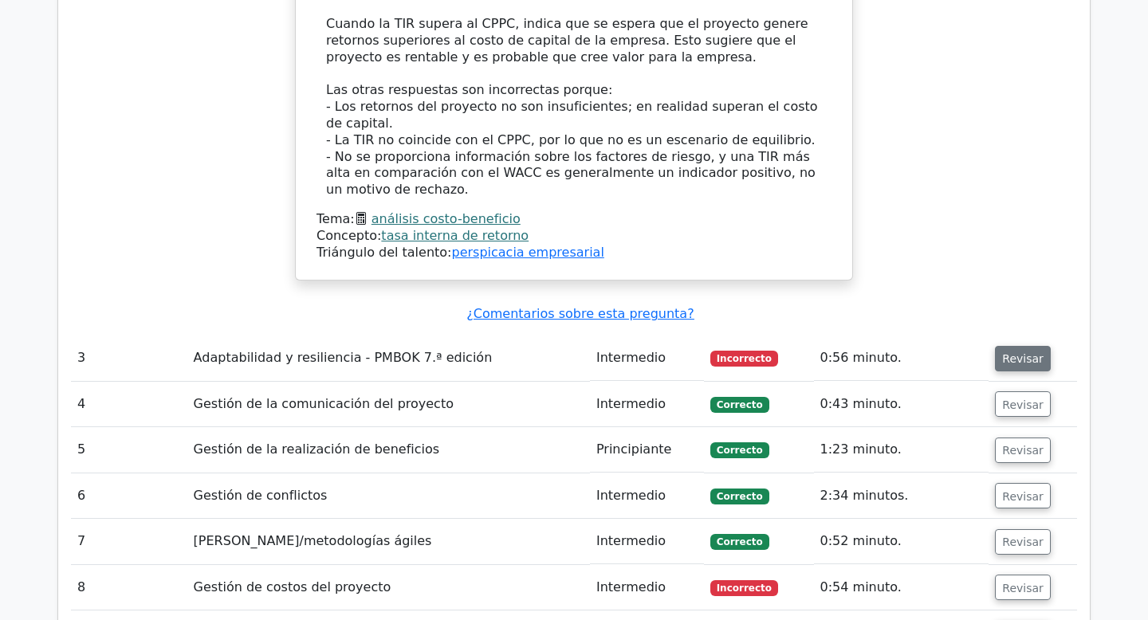
click at [1004, 352] on font "Revisar" at bounding box center [1022, 358] width 41 height 13
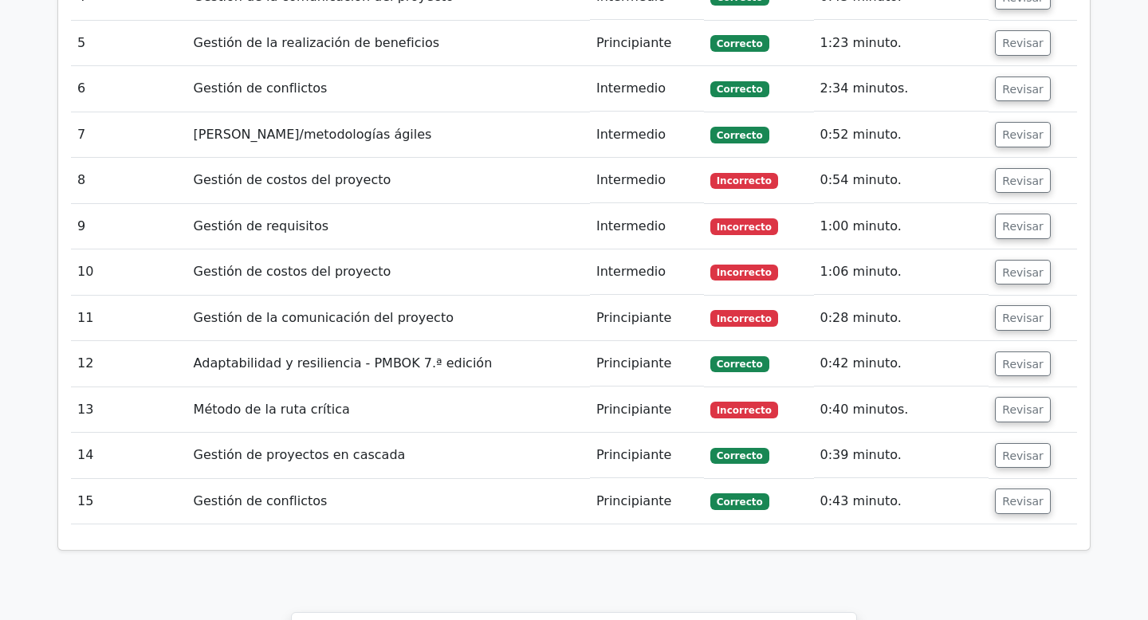
scroll to position [4481, 0]
